Goal: Task Accomplishment & Management: Use online tool/utility

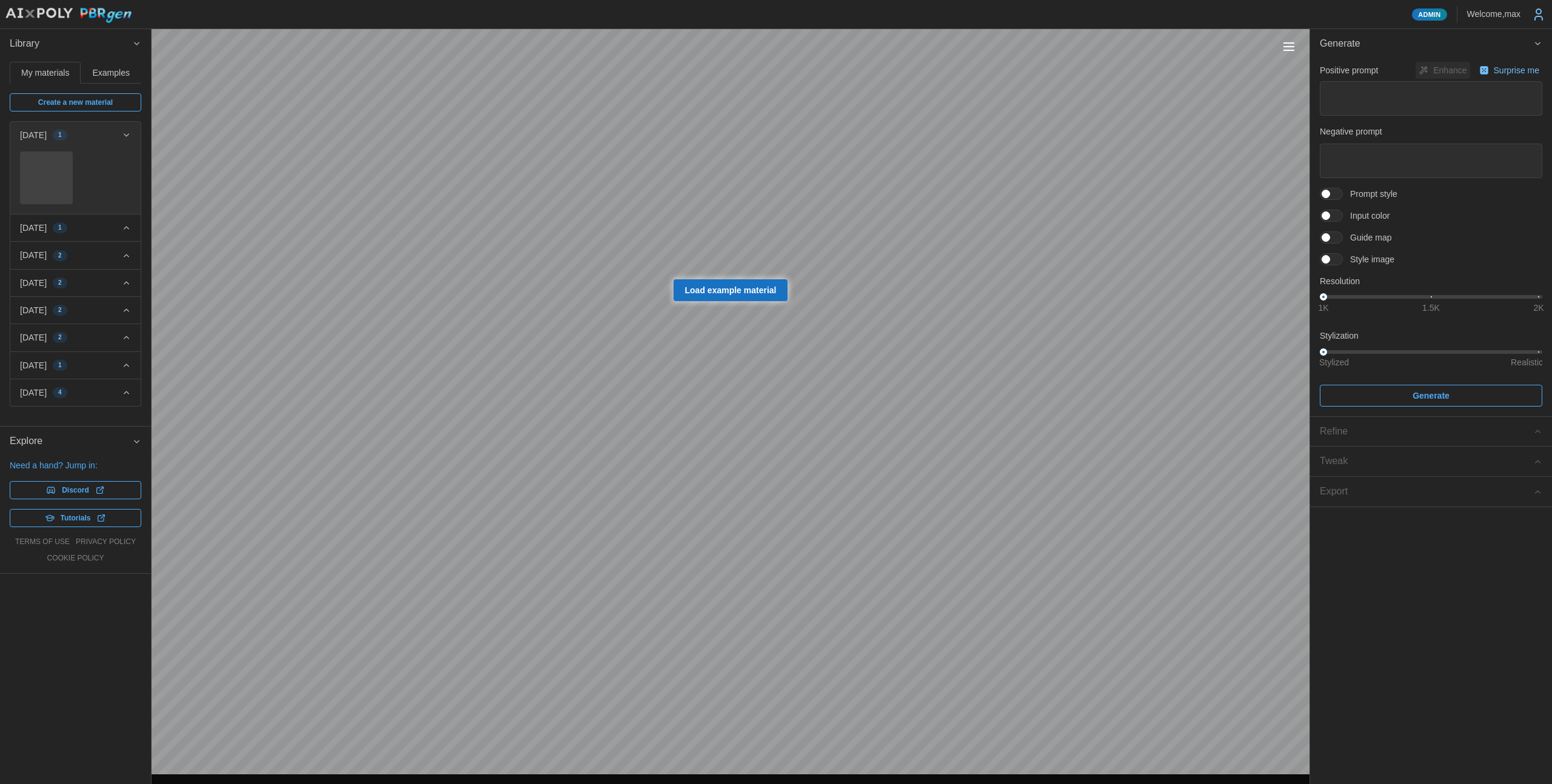
click at [1541, 16] on icon at bounding box center [1538, 14] width 15 height 15
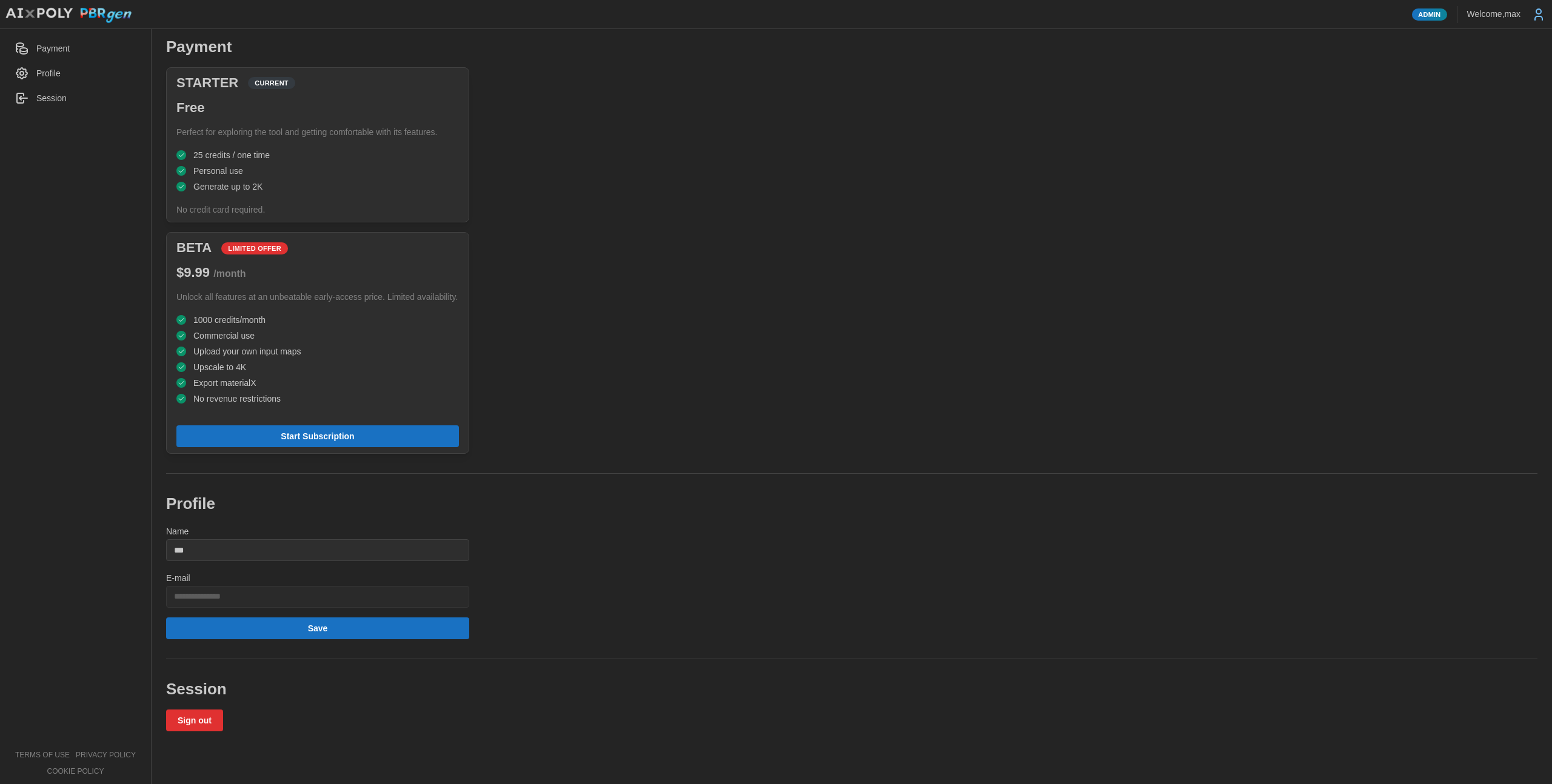
click at [58, 12] on img at bounding box center [68, 15] width 128 height 16
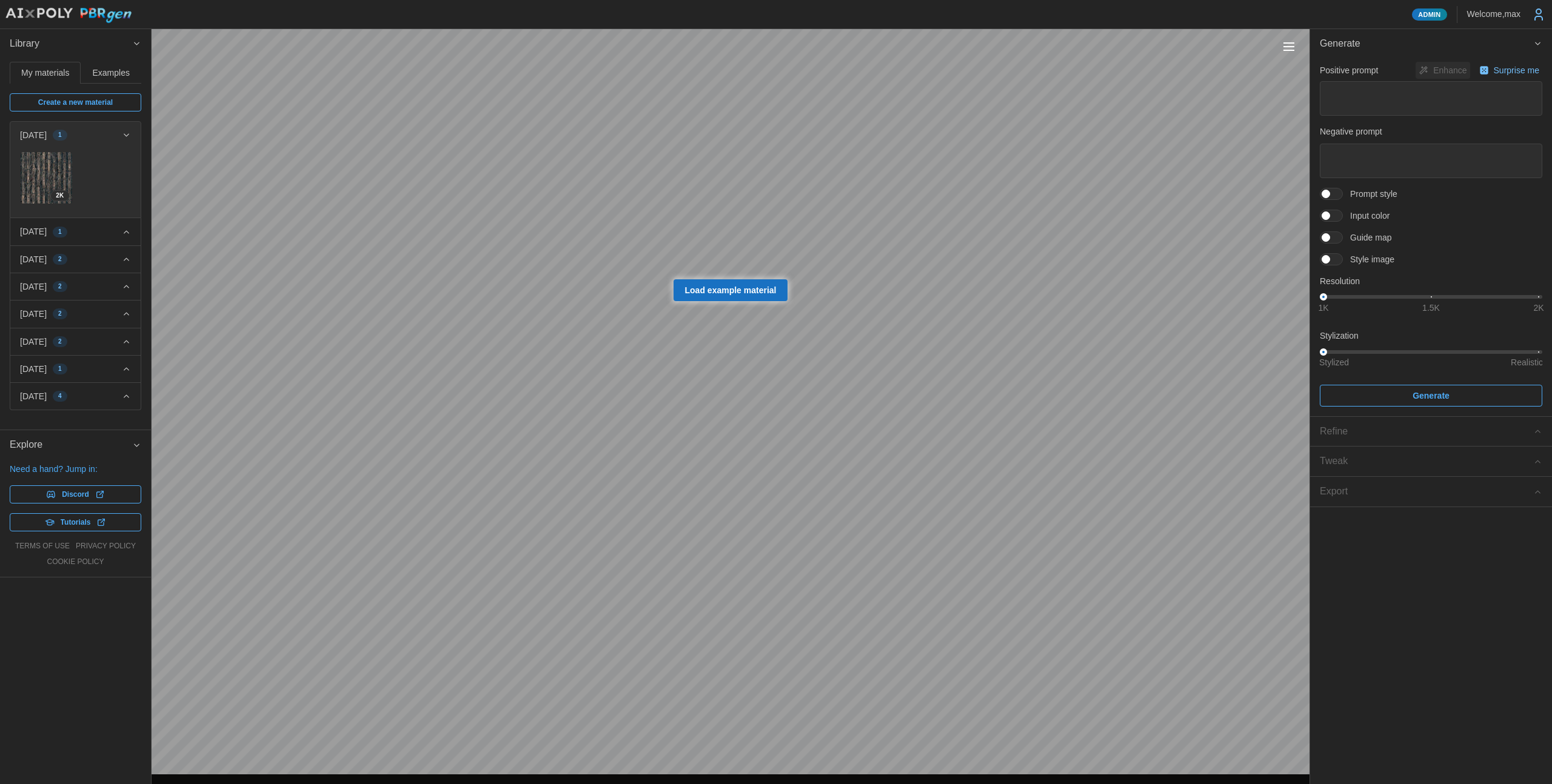
click at [1289, 51] on button "Toggle viewport controls" at bounding box center [1289, 47] width 17 height 17
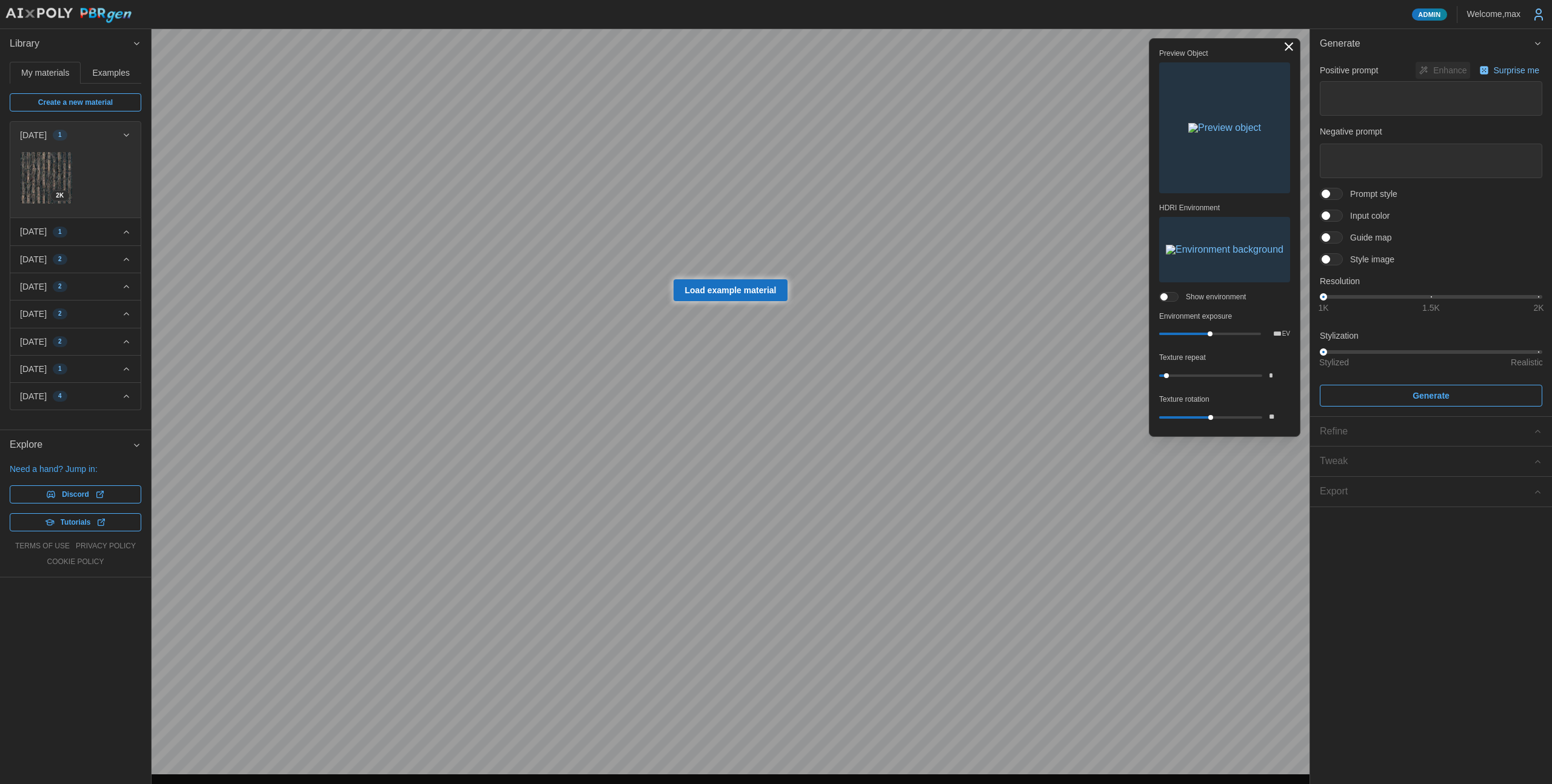
click at [1212, 133] on img "button" at bounding box center [1224, 128] width 73 height 10
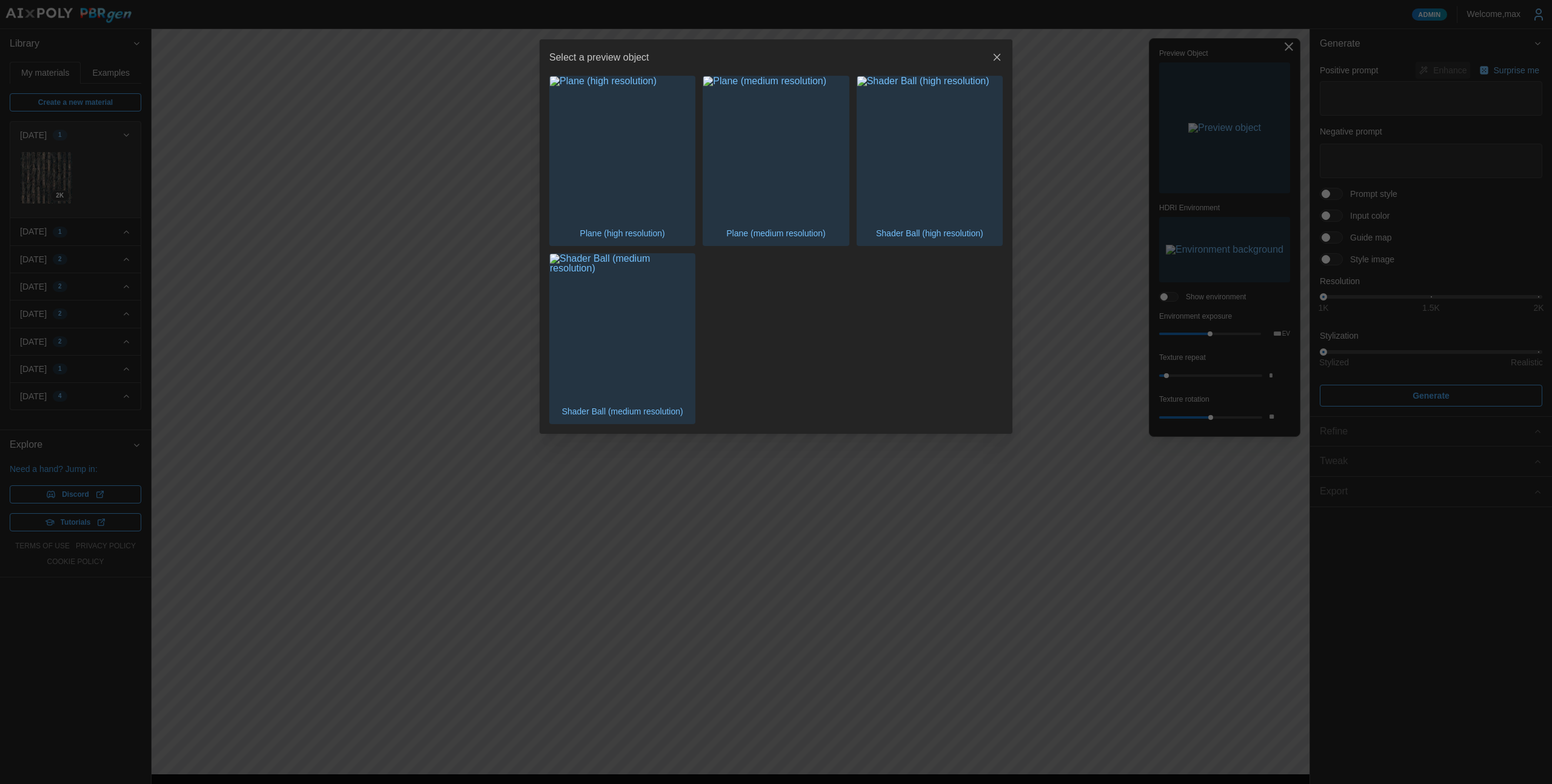
click at [938, 174] on img "button" at bounding box center [929, 148] width 145 height 145
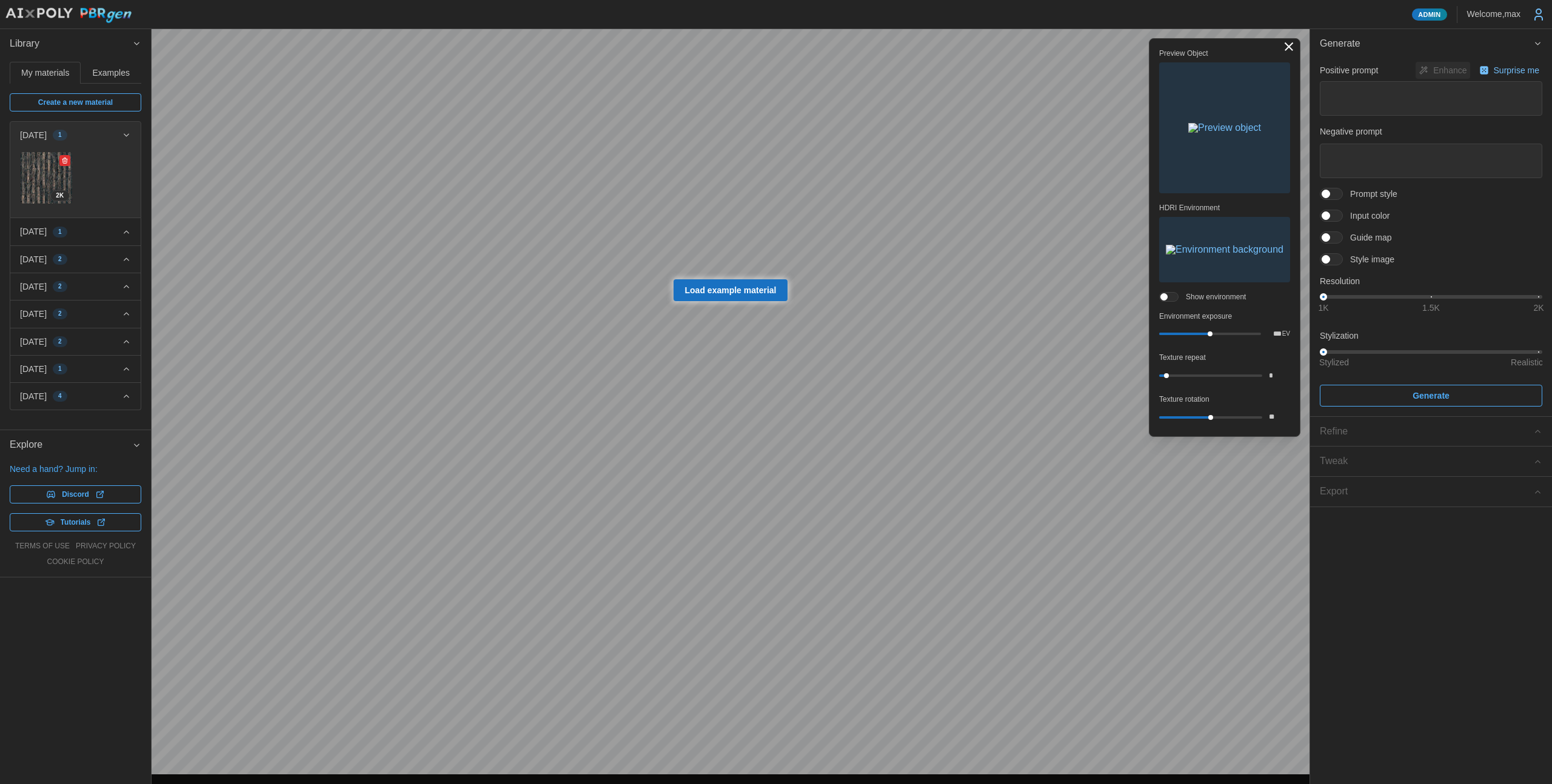
click at [48, 179] on img at bounding box center [46, 178] width 52 height 51
type textarea "*"
type textarea "**********"
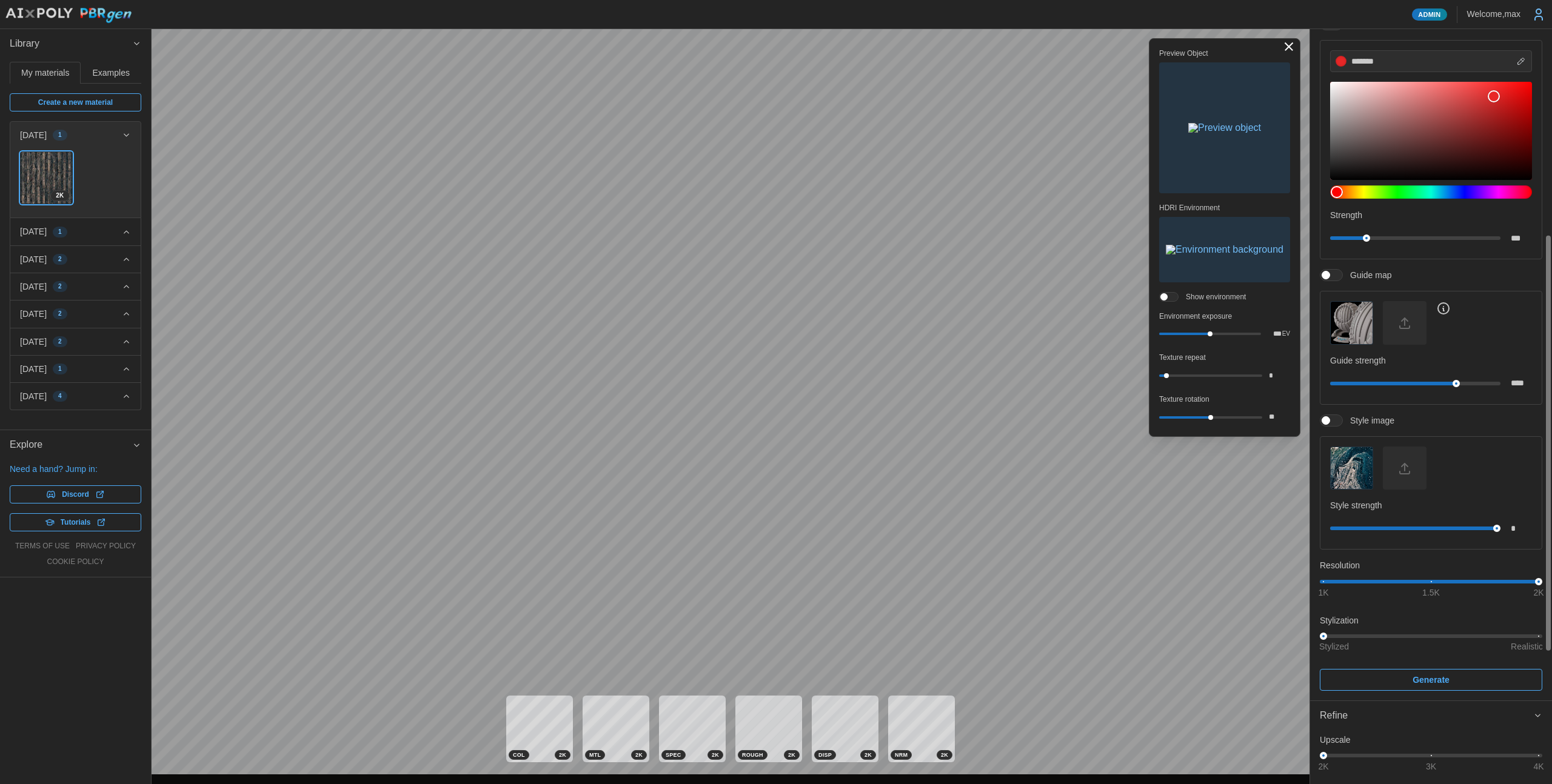
scroll to position [493, 0]
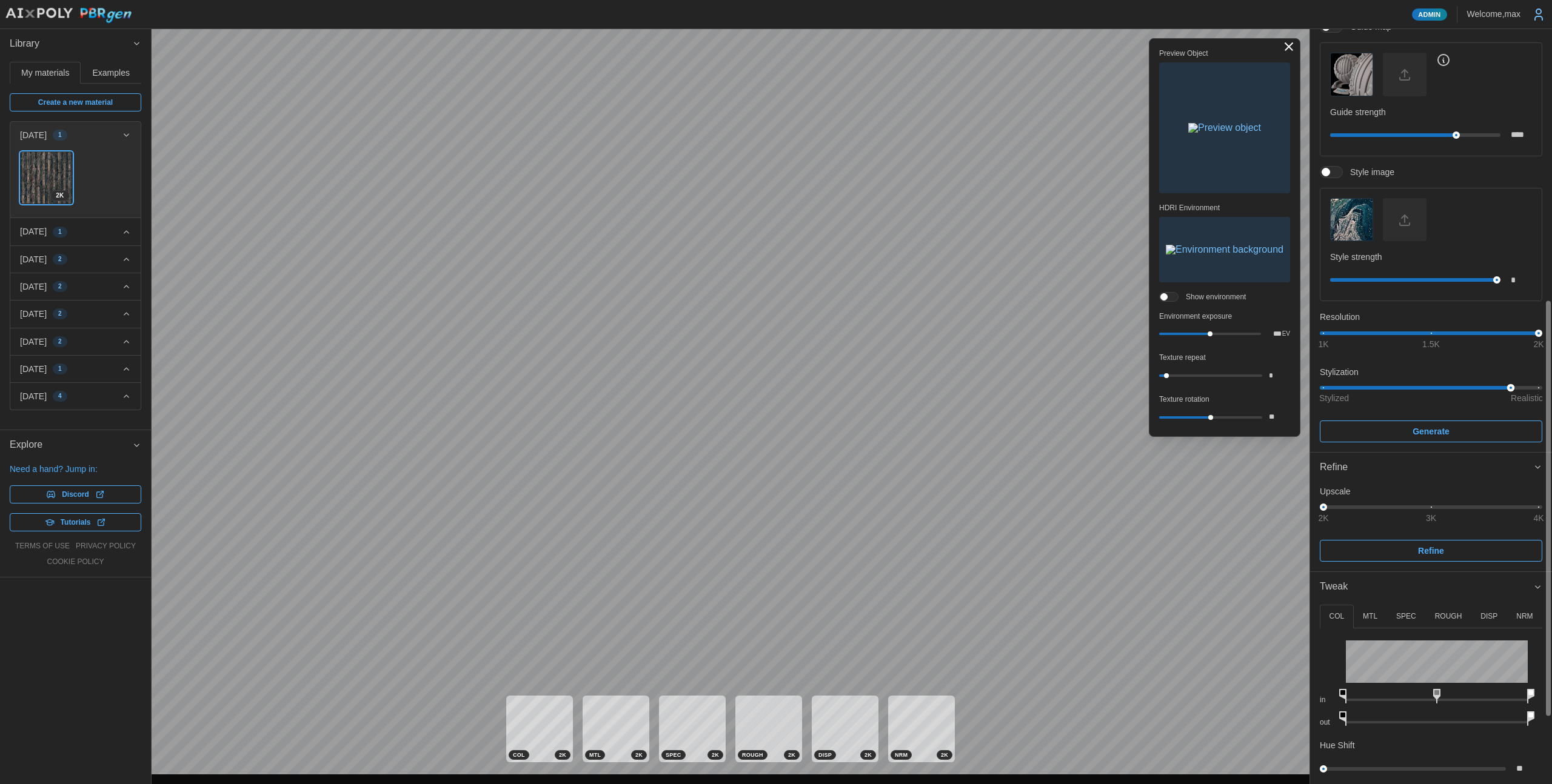
drag, startPoint x: 1324, startPoint y: 387, endPoint x: 1510, endPoint y: 394, distance: 186.1
click at [1510, 394] on div "**********" at bounding box center [1430, 6] width 222 height 873
type textarea "*"
drag, startPoint x: 1513, startPoint y: 387, endPoint x: 1452, endPoint y: 390, distance: 61.1
click at [1452, 390] on div at bounding box center [1453, 388] width 8 height 8
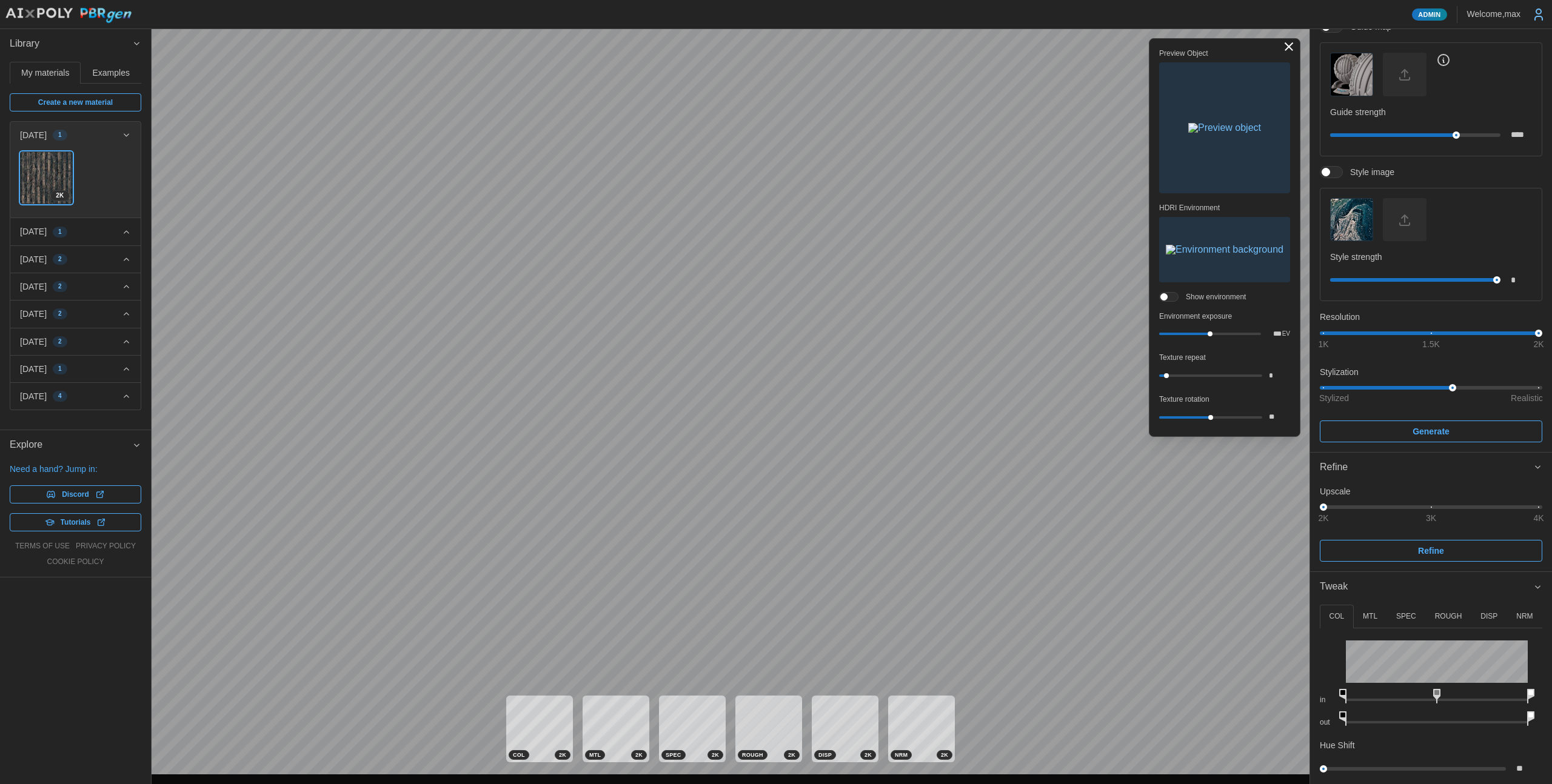
click at [1541, 22] on link at bounding box center [1538, 15] width 17 height 17
